Goal: Information Seeking & Learning: Learn about a topic

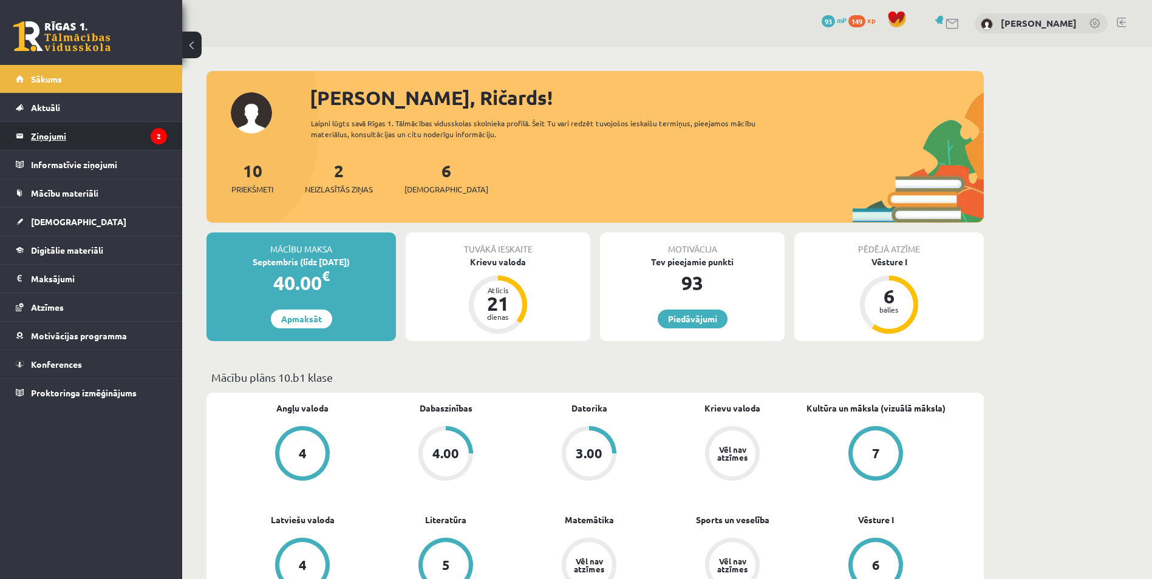
click at [63, 128] on legend "Ziņojumi 2" at bounding box center [99, 136] width 136 height 28
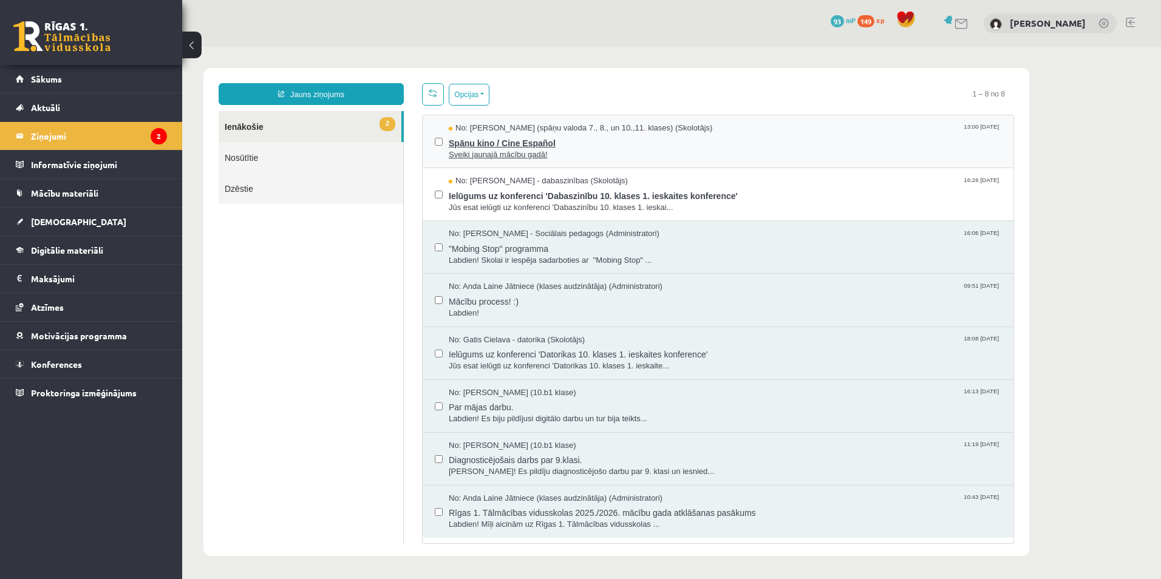
click at [539, 140] on span "Spāņu kino / Cine Español" at bounding box center [725, 141] width 553 height 15
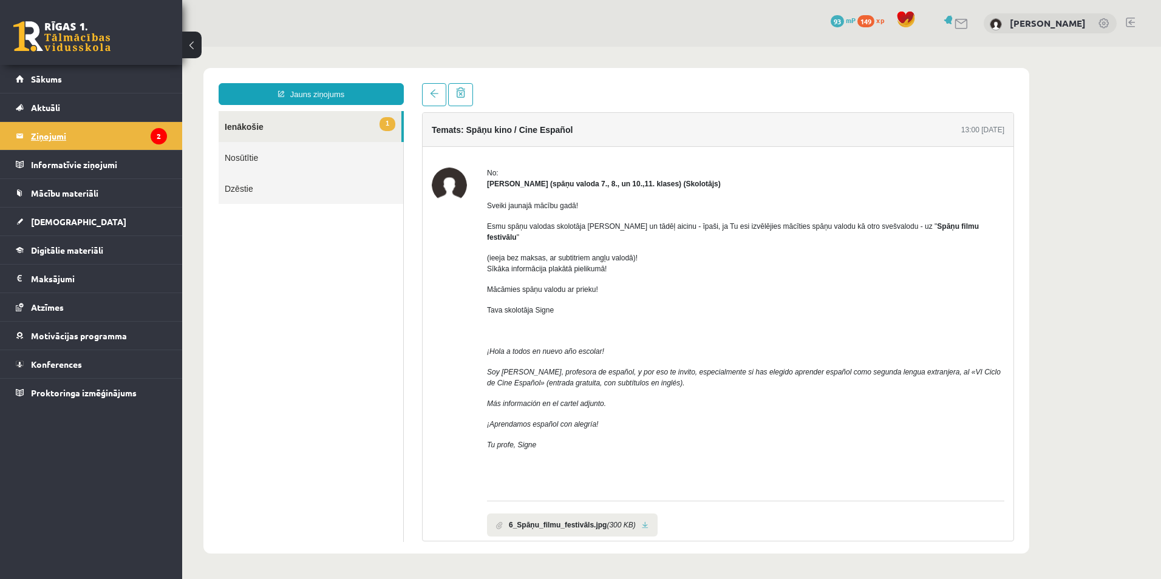
click at [72, 146] on legend "Ziņojumi 2" at bounding box center [99, 136] width 136 height 28
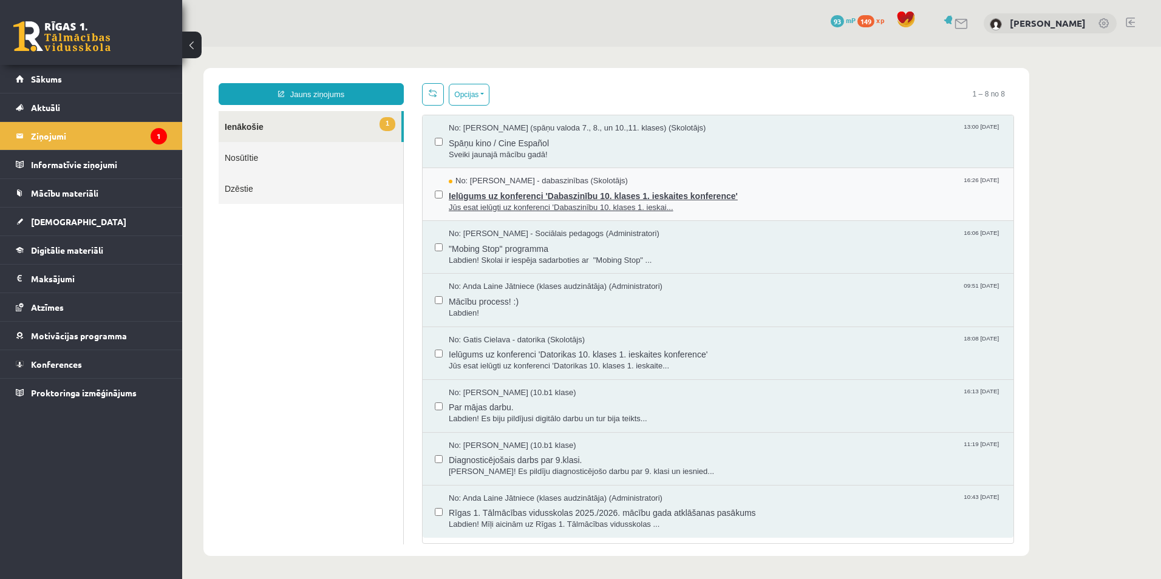
click at [778, 192] on span "Ielūgums uz konferenci 'Dabaszinību 10. klases 1. ieskaites konference'" at bounding box center [725, 194] width 553 height 15
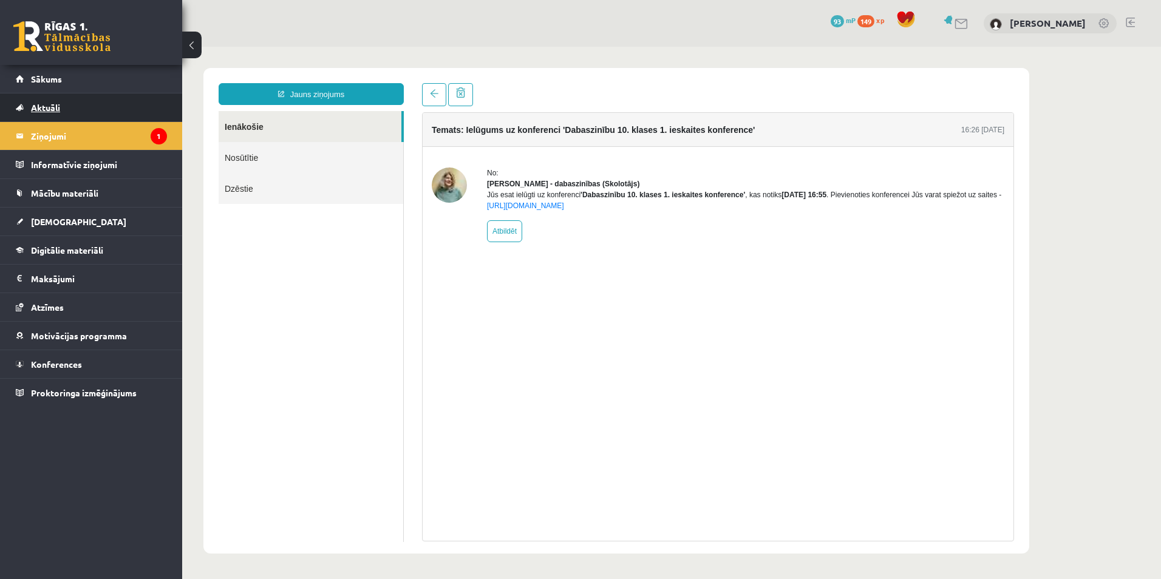
click at [51, 111] on span "Aktuāli" at bounding box center [45, 107] width 29 height 11
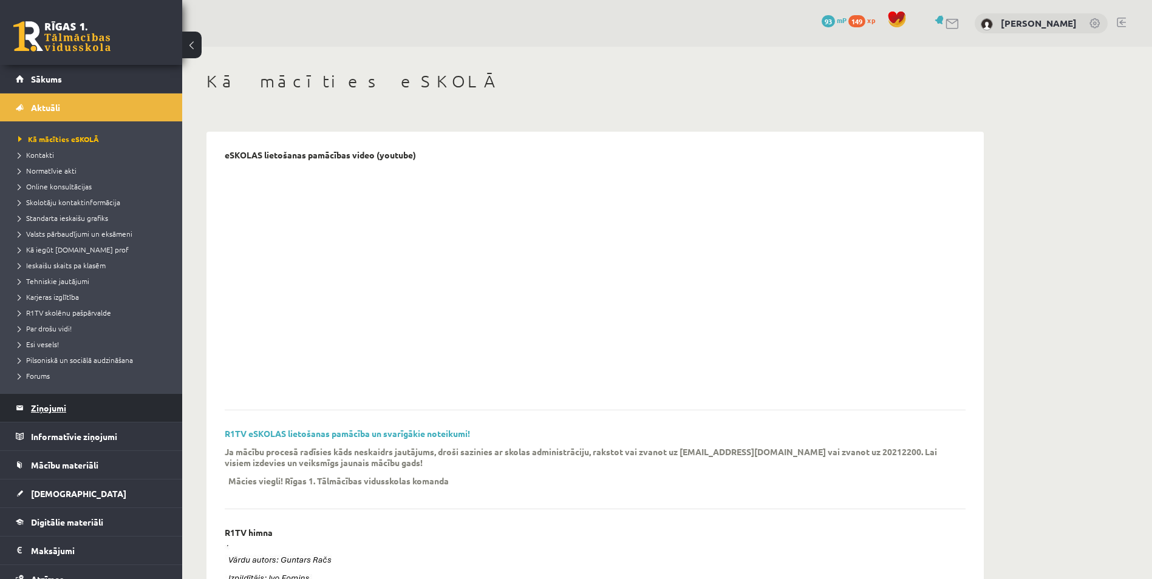
click at [47, 410] on legend "Ziņojumi 1" at bounding box center [99, 408] width 136 height 28
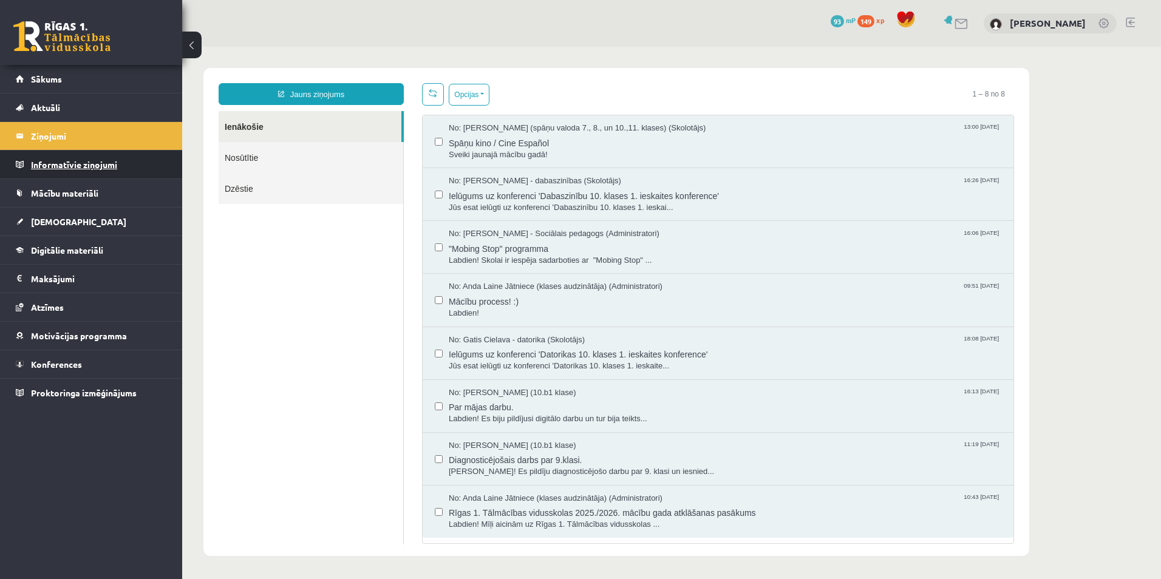
click at [55, 163] on legend "Informatīvie ziņojumi 0" at bounding box center [99, 165] width 136 height 28
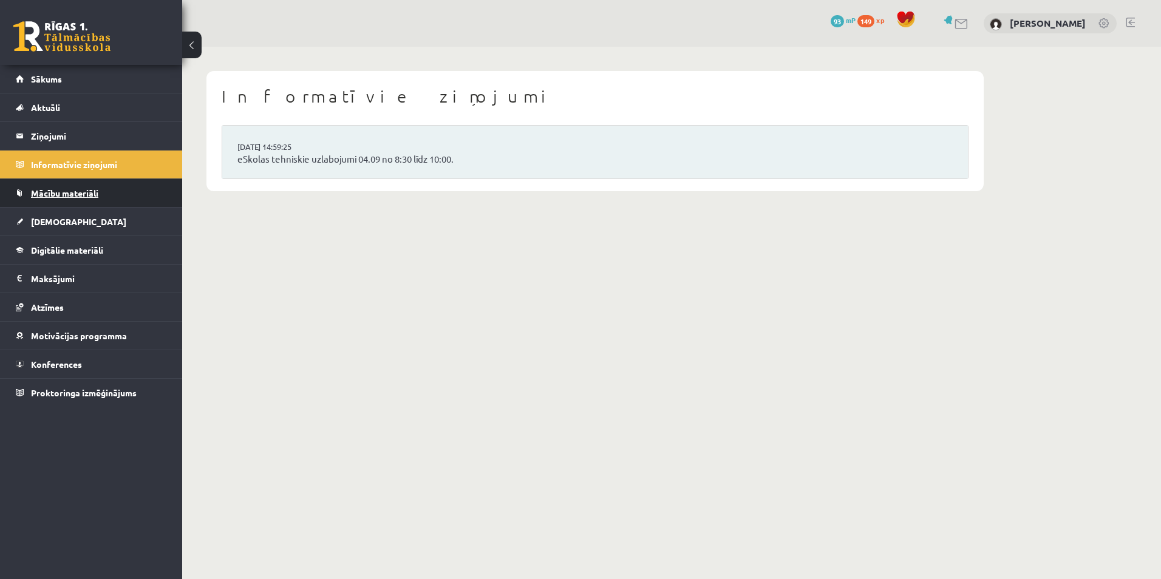
click at [56, 190] on span "Mācību materiāli" at bounding box center [64, 193] width 67 height 11
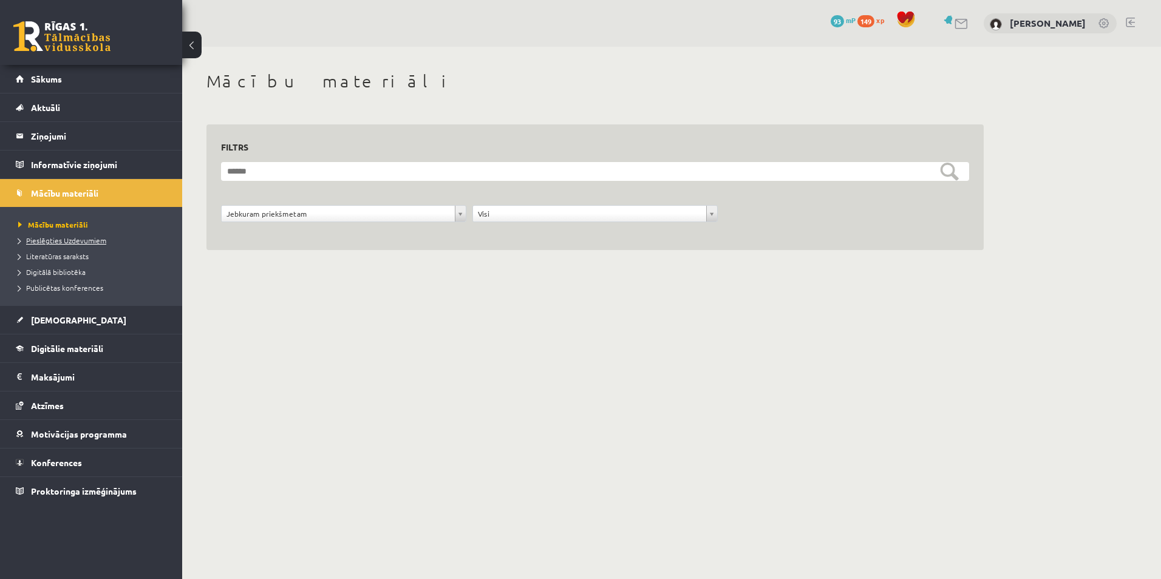
click at [54, 240] on span "Pieslēgties Uzdevumiem" at bounding box center [62, 241] width 88 height 10
click at [59, 460] on span "Konferences" at bounding box center [56, 462] width 51 height 11
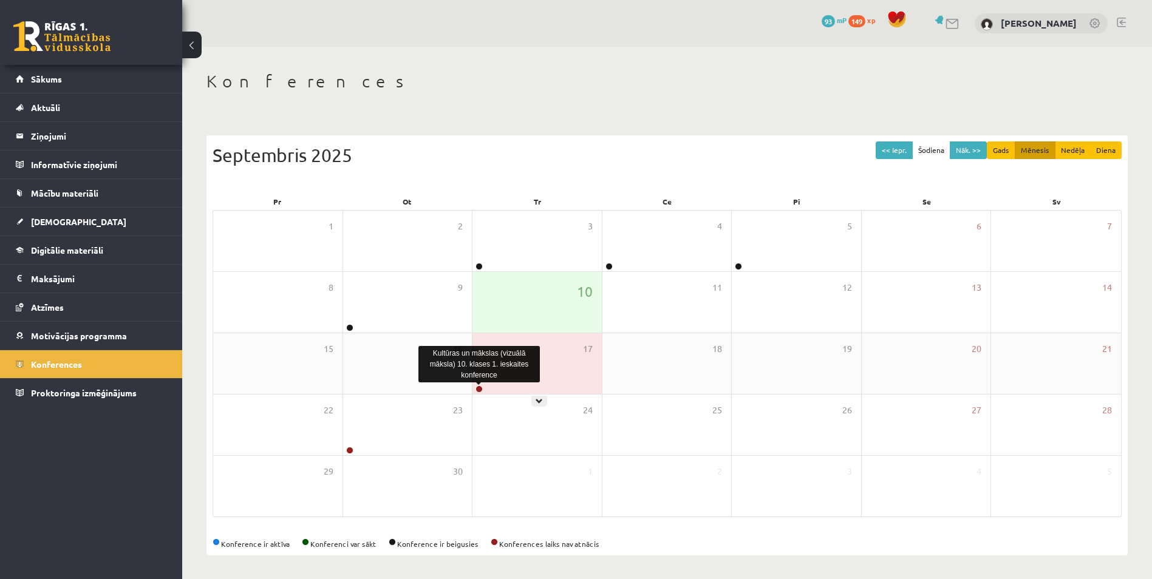
click at [480, 392] on link at bounding box center [478, 389] width 7 height 7
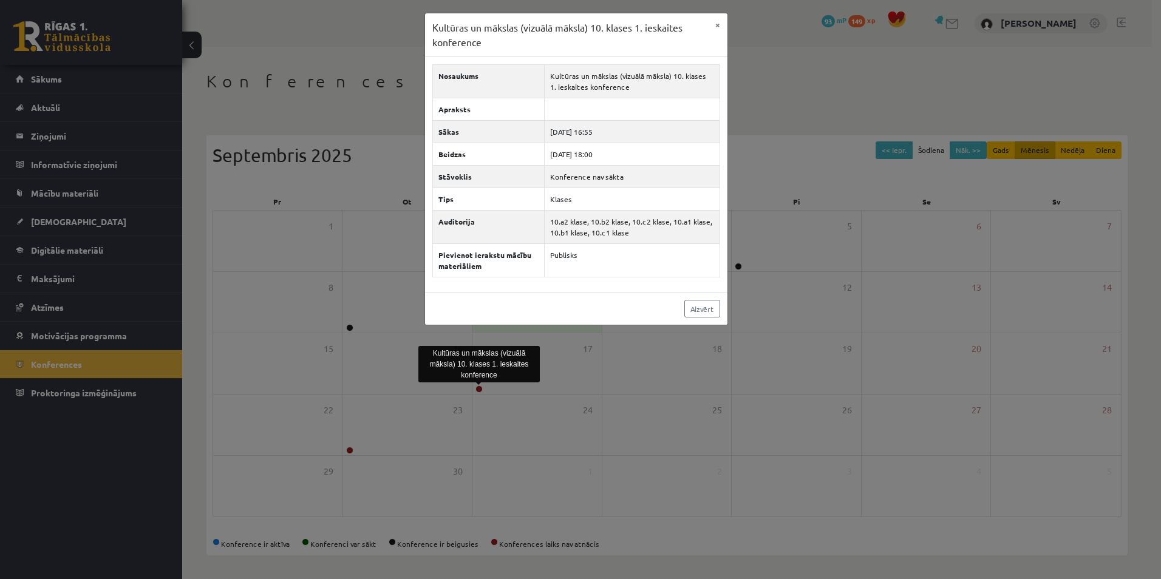
click at [570, 430] on div "Kultūras un mākslas (vizuālā māksla) 10. klases 1. ieskaites konference × Nosau…" at bounding box center [580, 289] width 1161 height 579
